Goal: Task Accomplishment & Management: Use online tool/utility

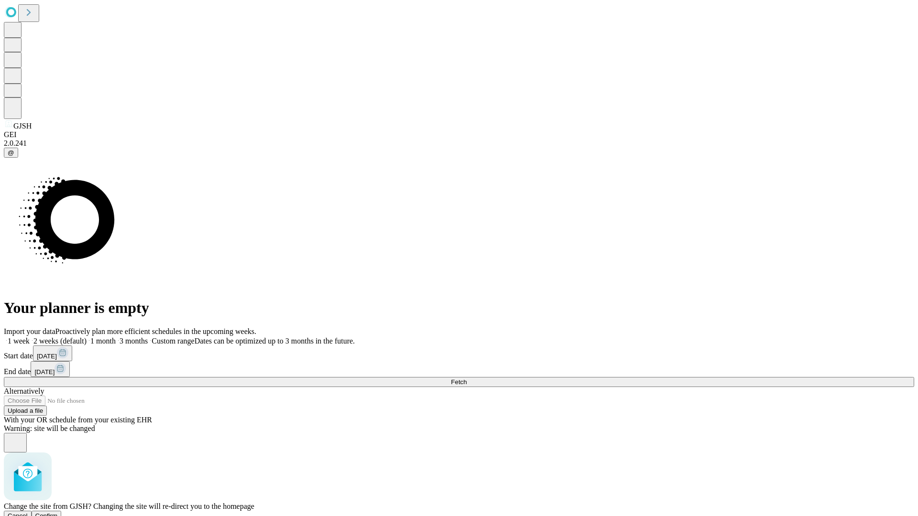
click at [58, 513] on span "Confirm" at bounding box center [46, 516] width 22 height 7
click at [116, 337] on label "1 month" at bounding box center [101, 341] width 29 height 8
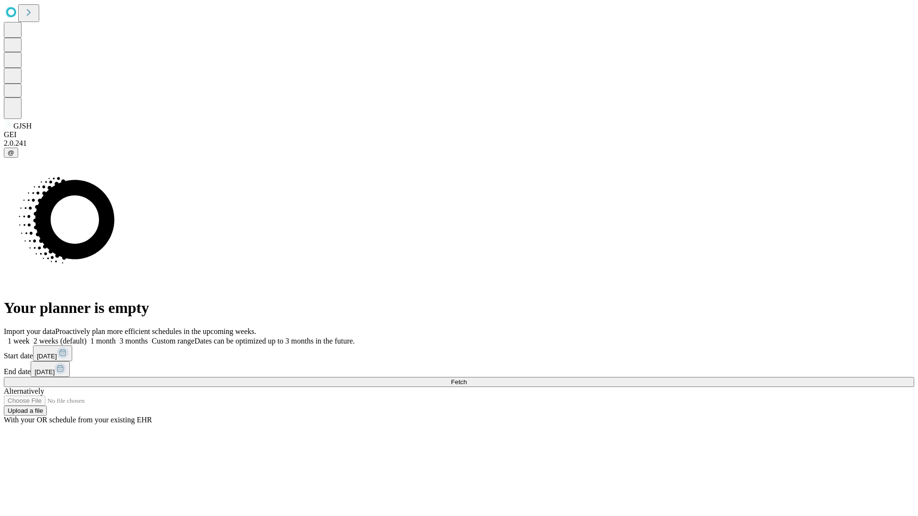
click at [467, 379] on span "Fetch" at bounding box center [459, 382] width 16 height 7
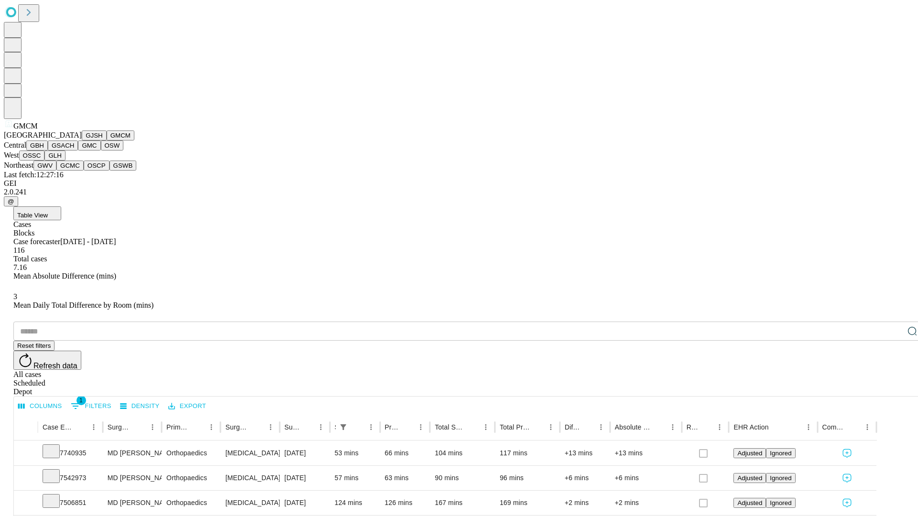
click at [48, 151] on button "GBH" at bounding box center [37, 146] width 22 height 10
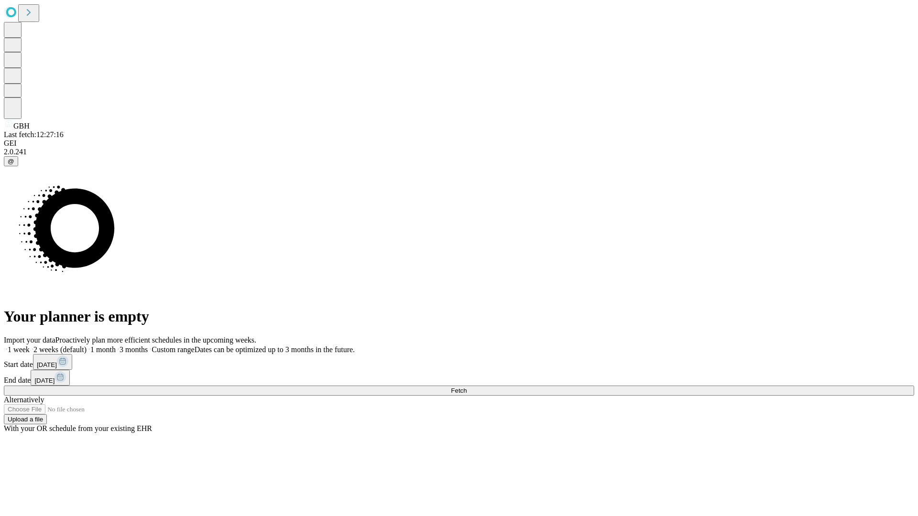
click at [116, 346] on label "1 month" at bounding box center [101, 350] width 29 height 8
click at [467, 387] on span "Fetch" at bounding box center [459, 390] width 16 height 7
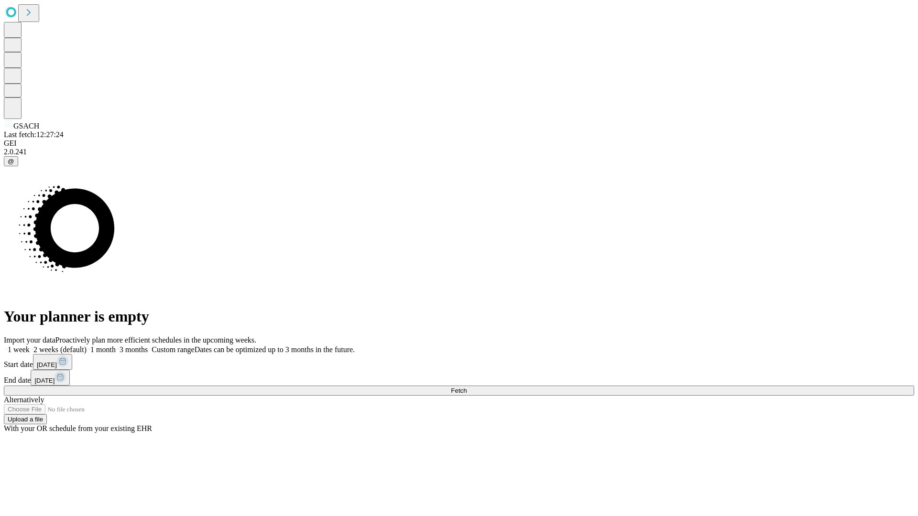
click at [116, 346] on label "1 month" at bounding box center [101, 350] width 29 height 8
click at [467, 387] on span "Fetch" at bounding box center [459, 390] width 16 height 7
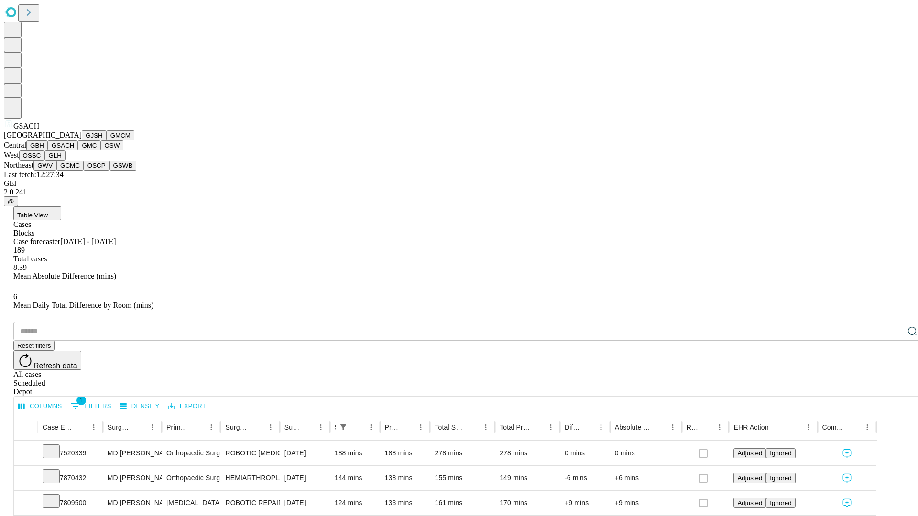
click at [78, 151] on button "GMC" at bounding box center [89, 146] width 22 height 10
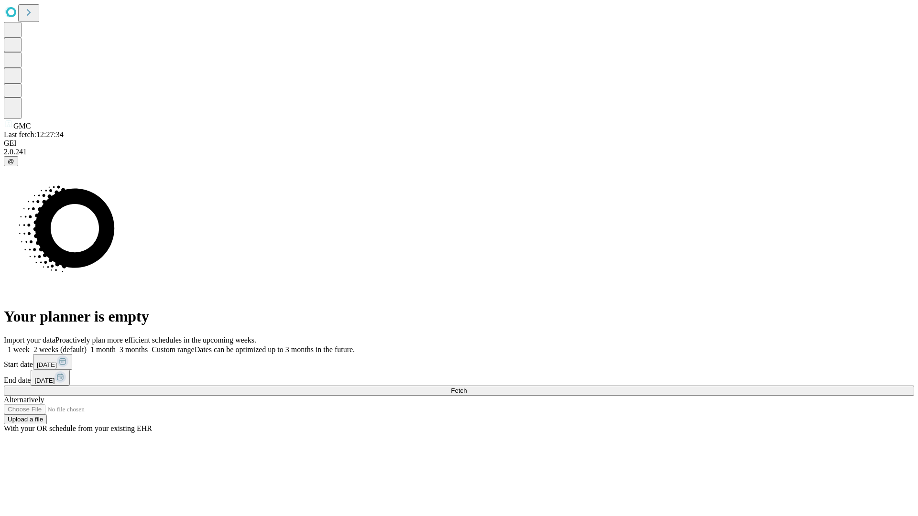
click at [116, 346] on label "1 month" at bounding box center [101, 350] width 29 height 8
click at [467, 387] on span "Fetch" at bounding box center [459, 390] width 16 height 7
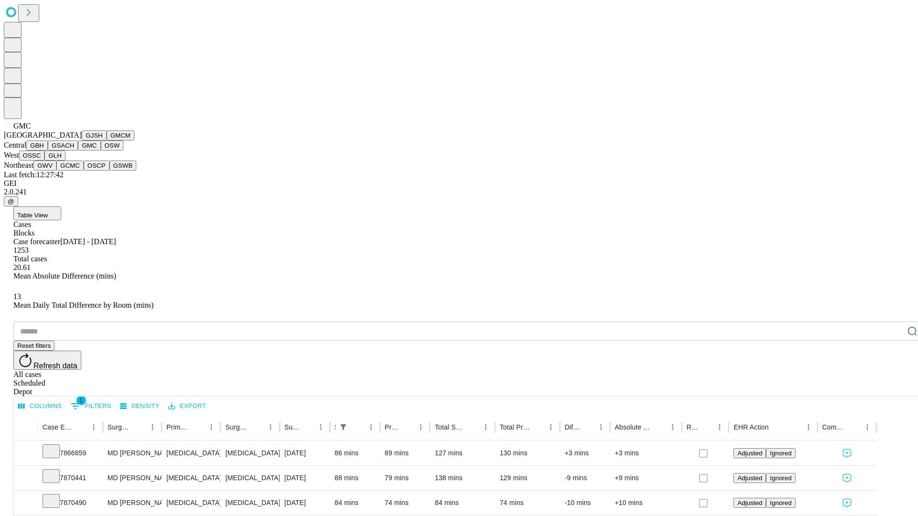
click at [101, 151] on button "OSW" at bounding box center [112, 146] width 23 height 10
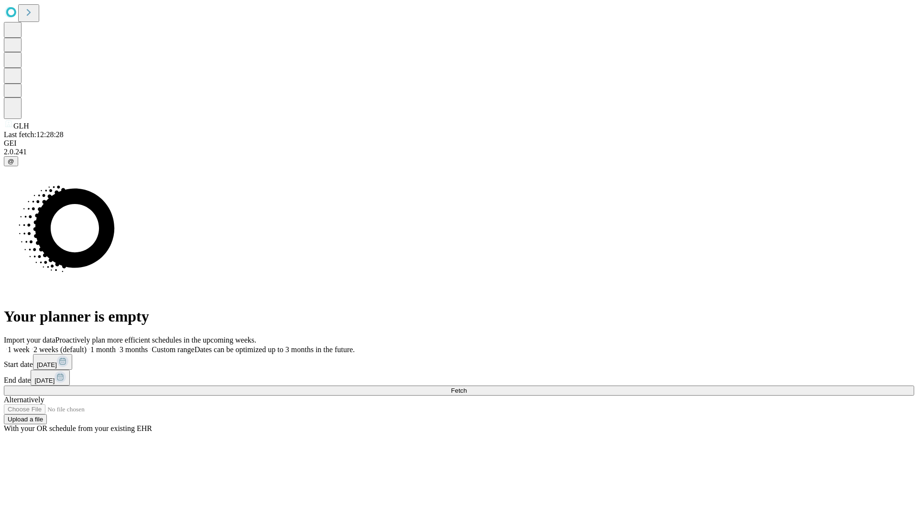
click at [116, 346] on label "1 month" at bounding box center [101, 350] width 29 height 8
click at [467, 387] on span "Fetch" at bounding box center [459, 390] width 16 height 7
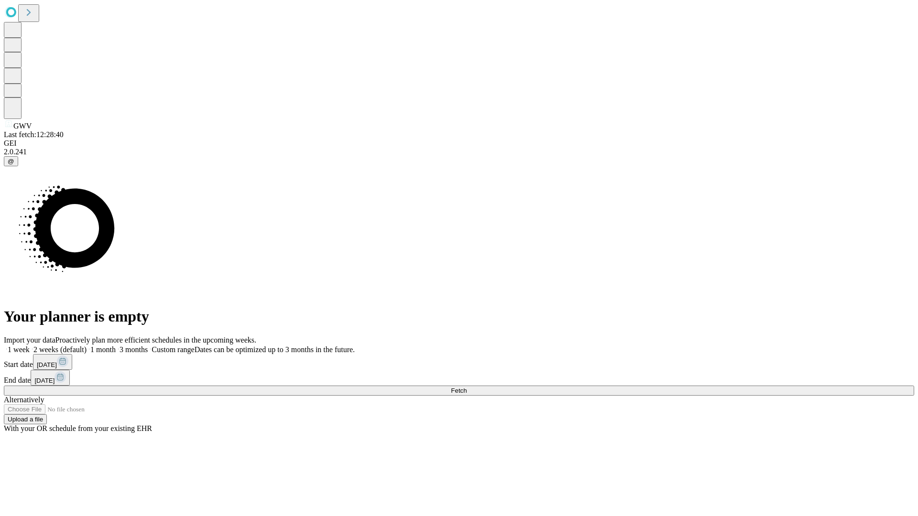
click at [467, 387] on span "Fetch" at bounding box center [459, 390] width 16 height 7
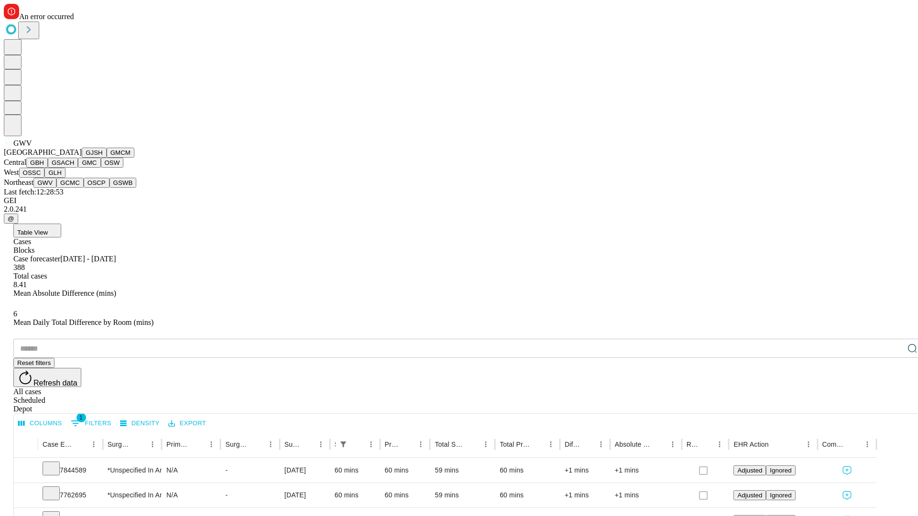
click at [74, 188] on button "GCMC" at bounding box center [69, 183] width 27 height 10
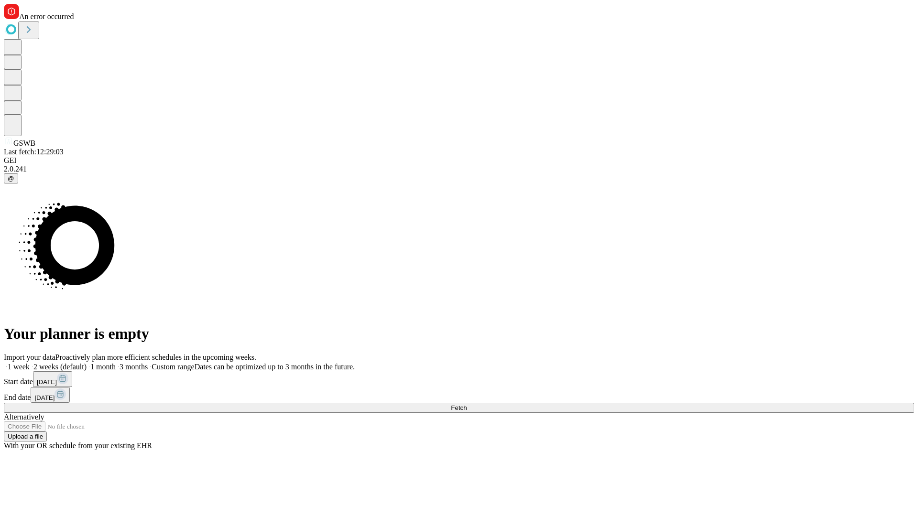
click at [116, 363] on label "1 month" at bounding box center [101, 367] width 29 height 8
click at [467, 404] on span "Fetch" at bounding box center [459, 407] width 16 height 7
